Goal: Check status

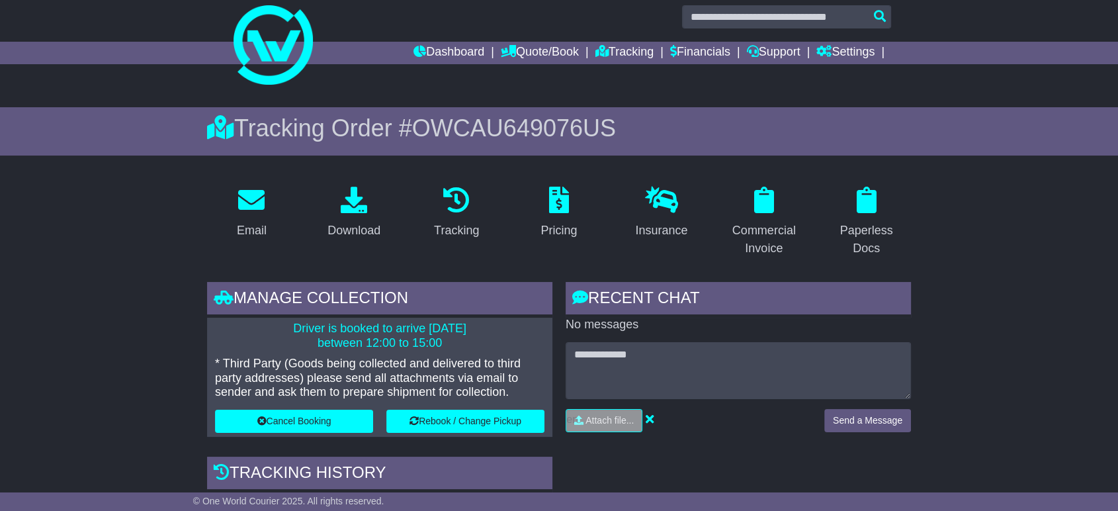
scroll to position [8, 0]
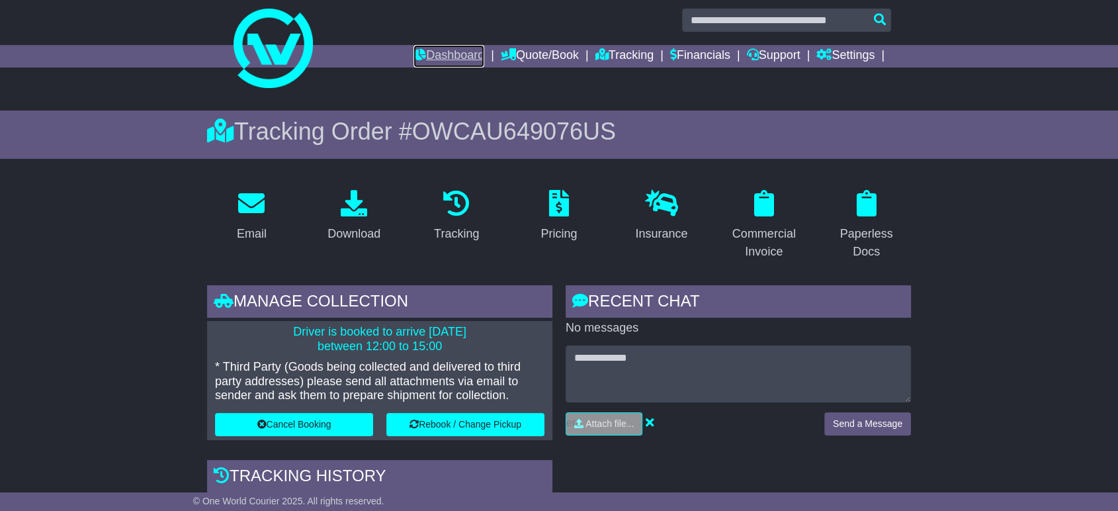
click at [443, 52] on link "Dashboard" at bounding box center [449, 56] width 71 height 22
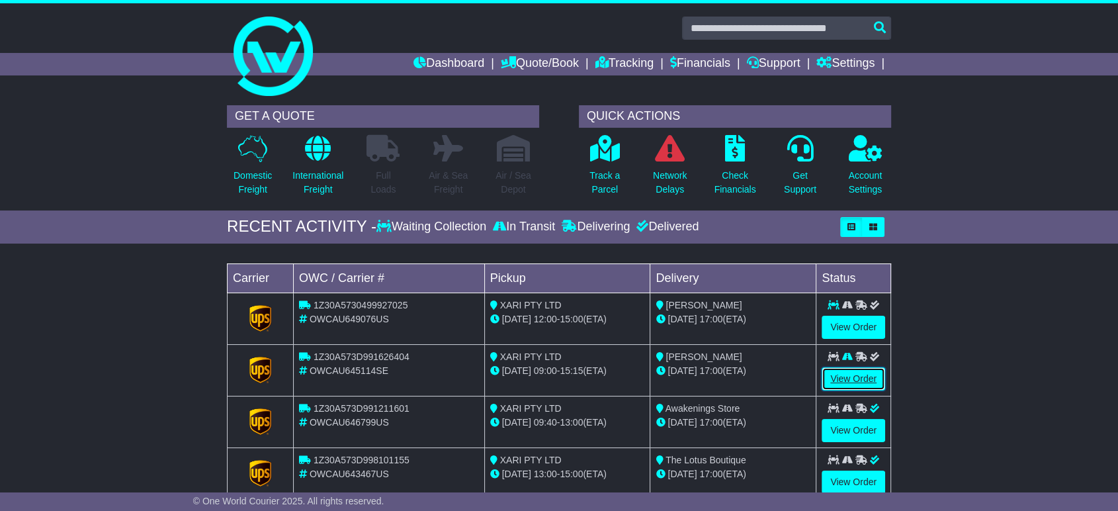
click at [850, 376] on link "View Order" at bounding box center [854, 378] width 64 height 23
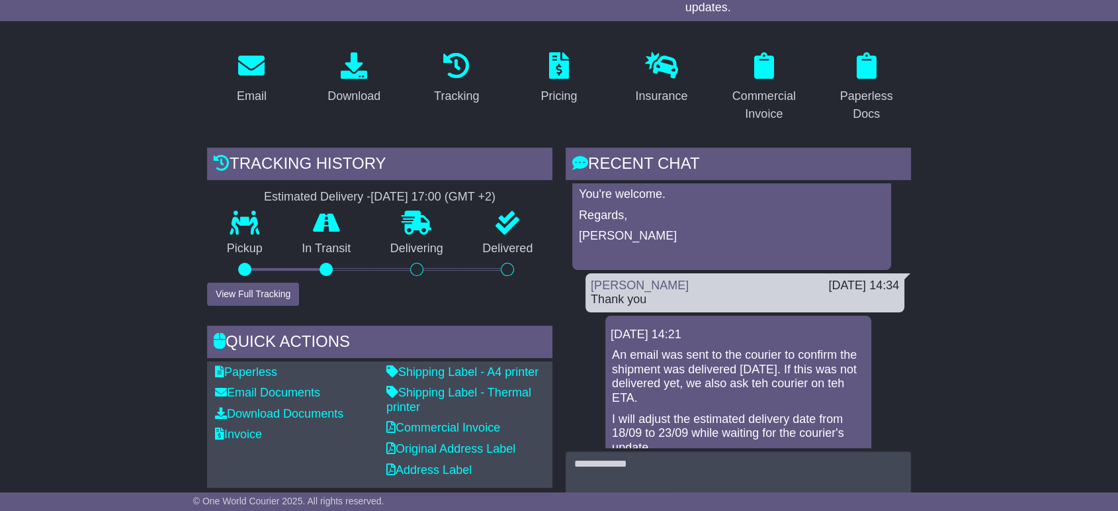
scroll to position [73, 0]
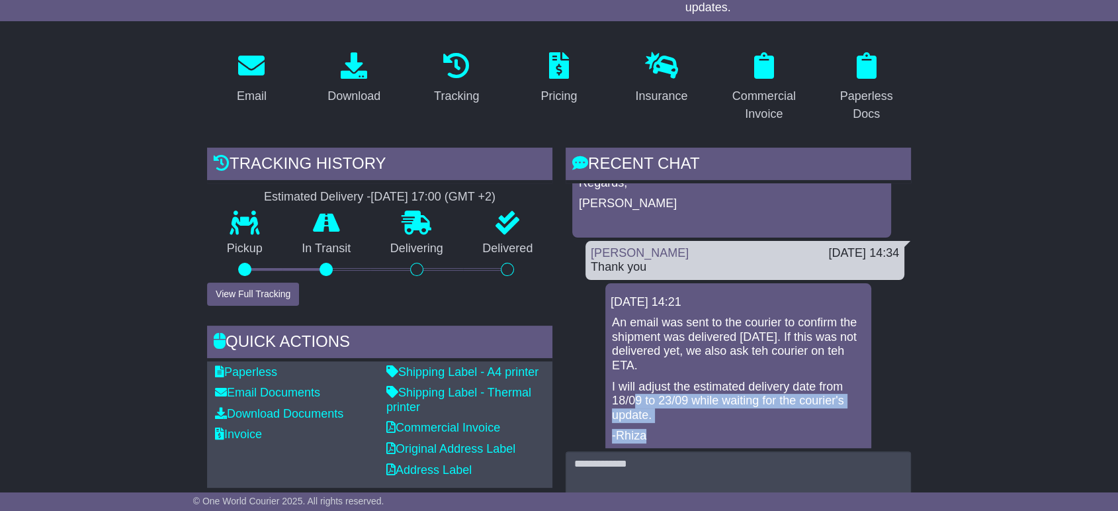
drag, startPoint x: 635, startPoint y: 395, endPoint x: 795, endPoint y: 426, distance: 163.1
click at [795, 426] on div "An email was sent to the courier to confirm the shipment was delivered yesterda…" at bounding box center [738, 380] width 255 height 128
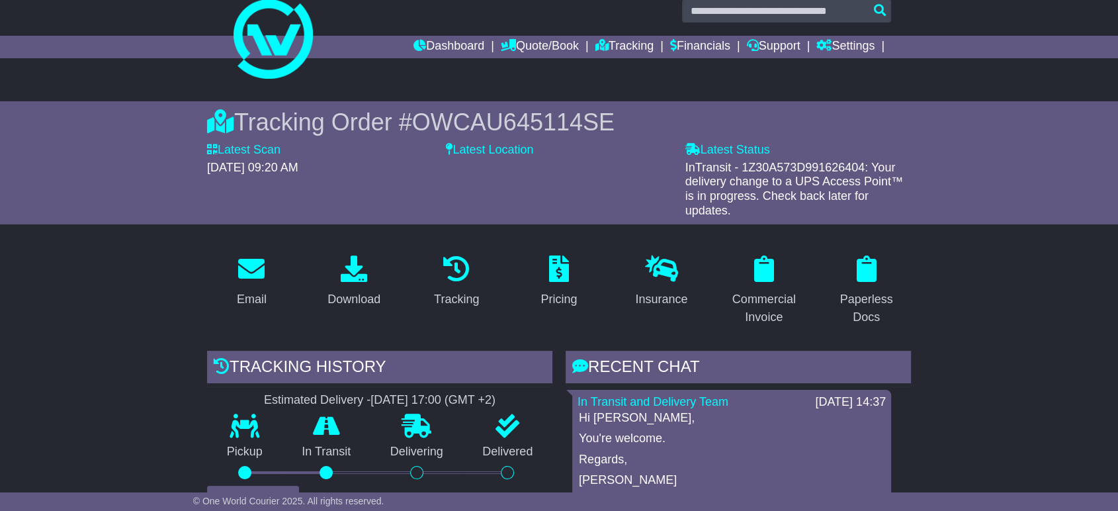
scroll to position [0, 0]
